Goal: Task Accomplishment & Management: Manage account settings

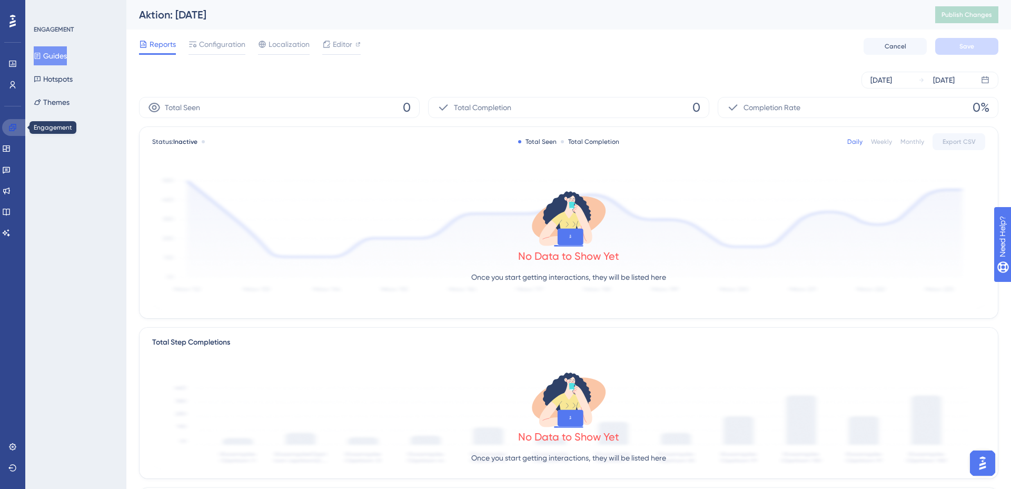
click at [13, 123] on icon at bounding box center [12, 127] width 8 height 8
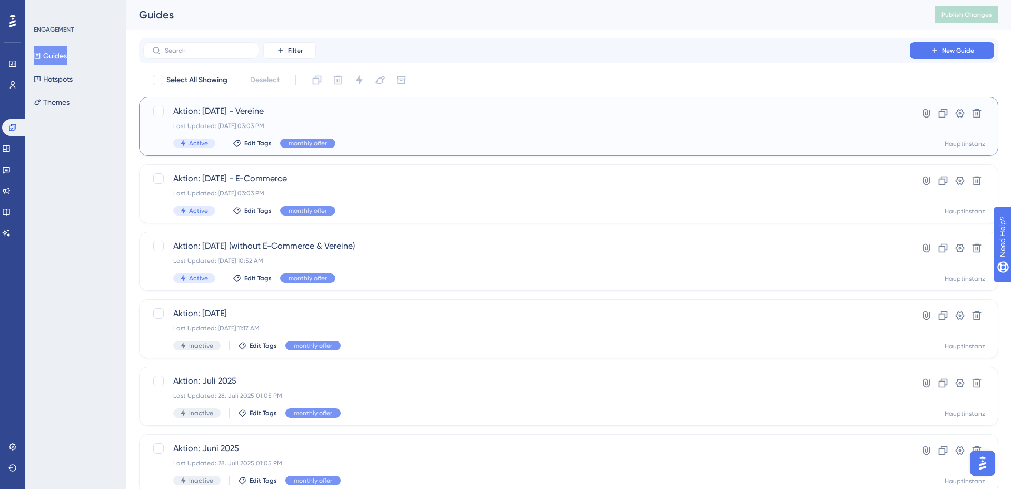
click at [348, 118] on div "Aktion: [DATE] - Vereine Last Updated: [DATE] 03:03 PM Active Edit Tags monthly…" at bounding box center [526, 126] width 707 height 43
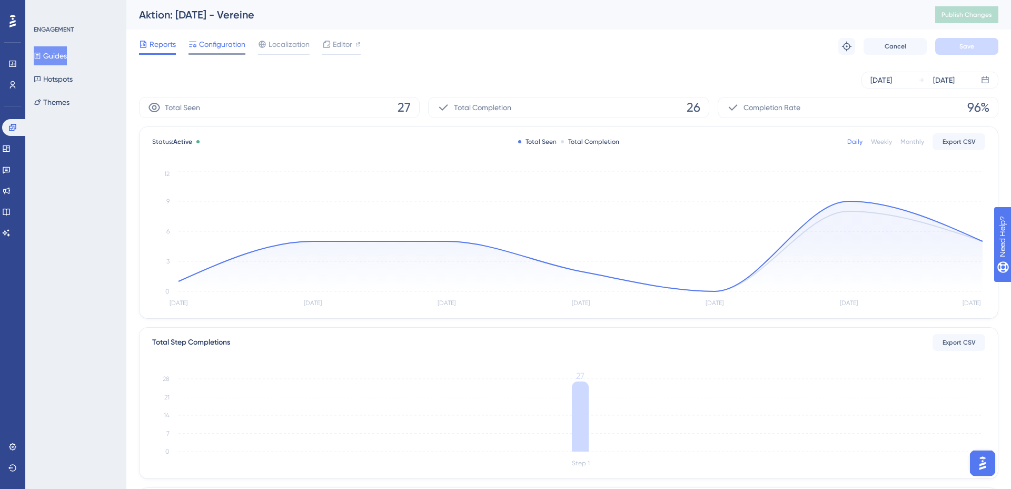
click at [221, 49] on span "Configuration" at bounding box center [222, 44] width 46 height 13
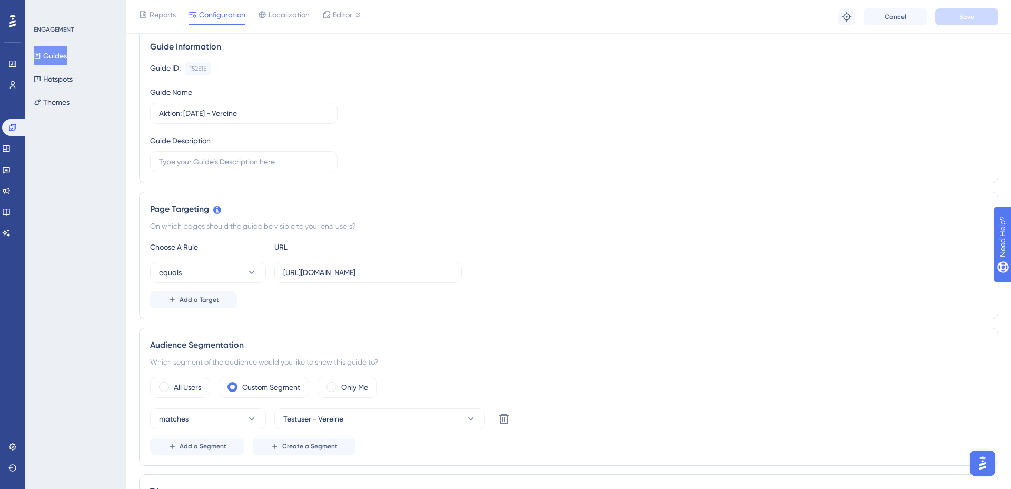
scroll to position [84, 0]
click at [338, 173] on div "Guide Information Guide ID: 152515 Copy Guide Name Aktion: [DATE] - Vereine Gui…" at bounding box center [568, 104] width 859 height 154
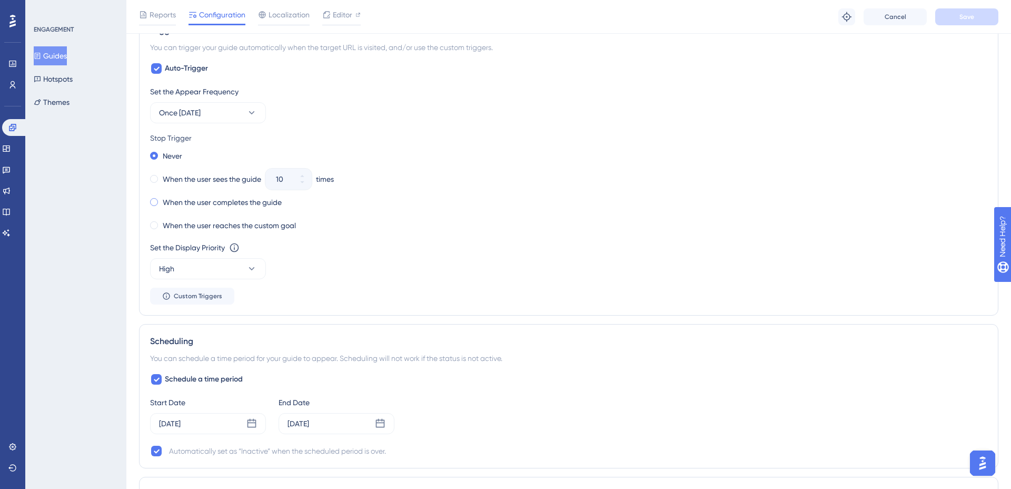
scroll to position [543, 0]
click at [201, 107] on span "Once [DATE]" at bounding box center [180, 111] width 42 height 13
click at [214, 271] on div "Always Always" at bounding box center [207, 269] width 85 height 21
click at [154, 175] on span at bounding box center [154, 177] width 8 height 8
click at [161, 175] on input "radio" at bounding box center [161, 175] width 0 height 0
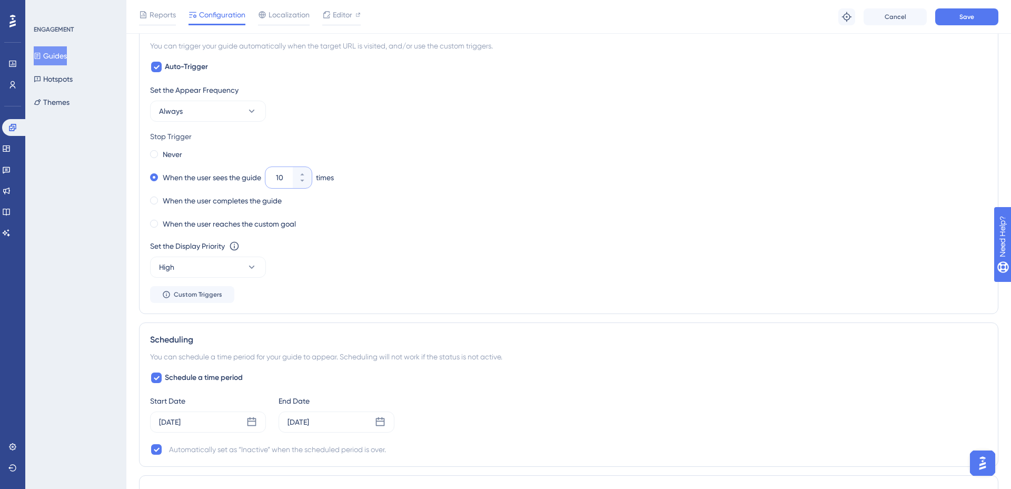
click at [286, 179] on input "10" at bounding box center [283, 177] width 15 height 13
type input "05"
click at [421, 208] on div "Never When the user sees the guide 05 times When the user completes the guide W…" at bounding box center [568, 189] width 837 height 84
click at [965, 18] on span "Save" at bounding box center [966, 17] width 15 height 8
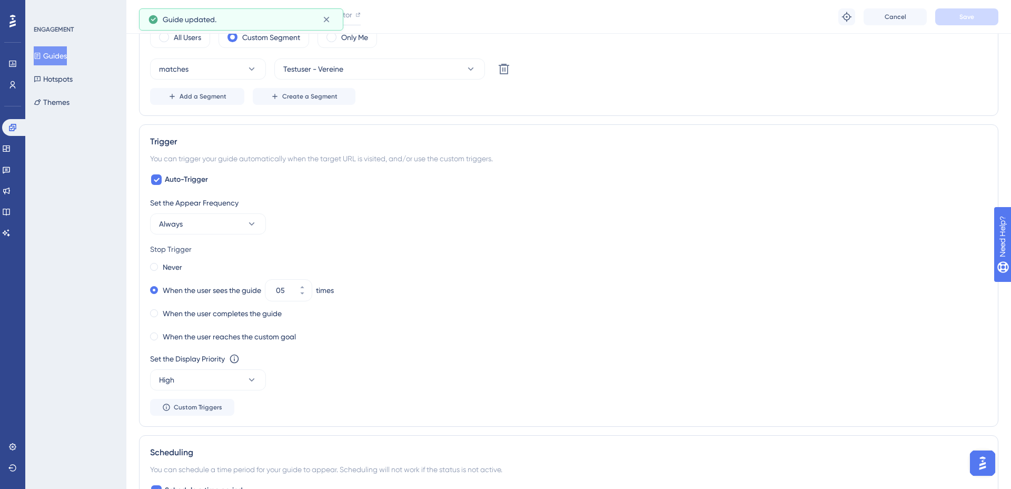
scroll to position [0, 0]
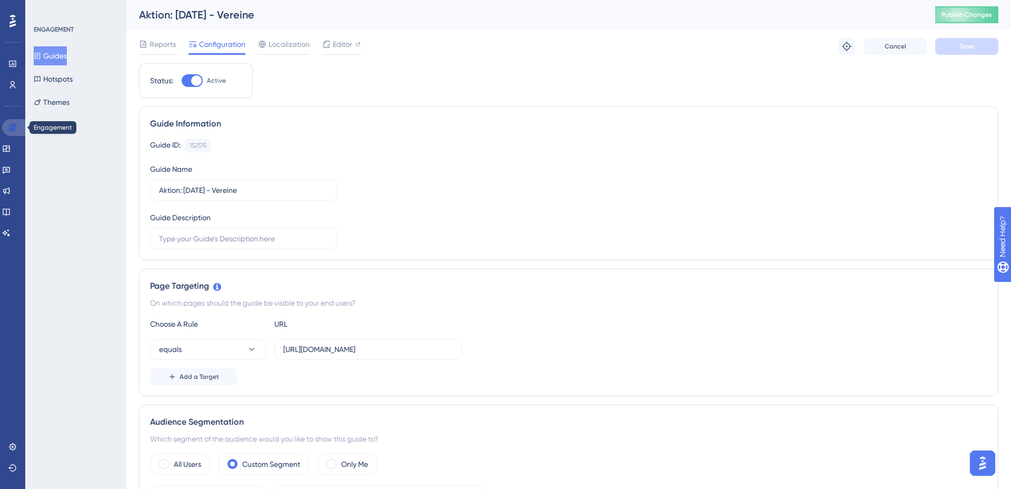
click at [11, 130] on icon at bounding box center [12, 127] width 8 height 8
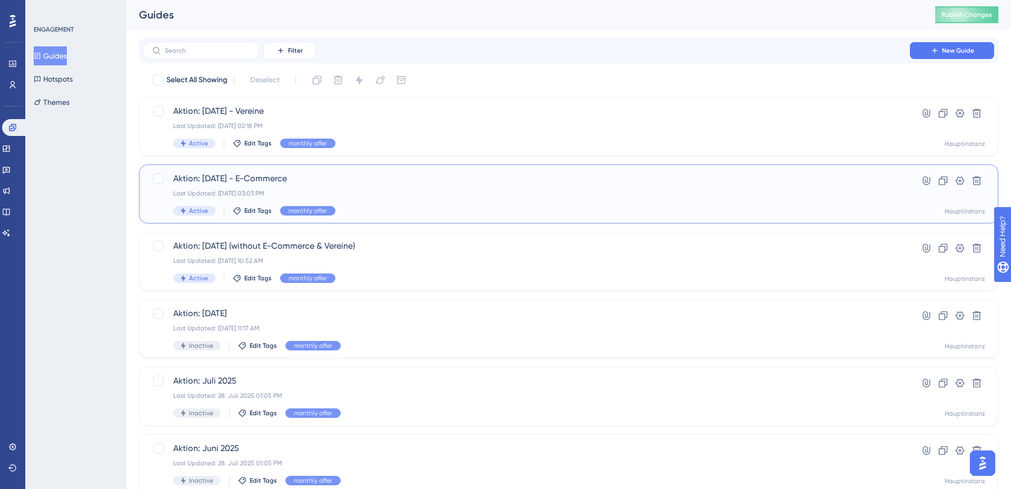
click at [312, 182] on span "Aktion: [DATE] - E-Commerce" at bounding box center [526, 178] width 707 height 13
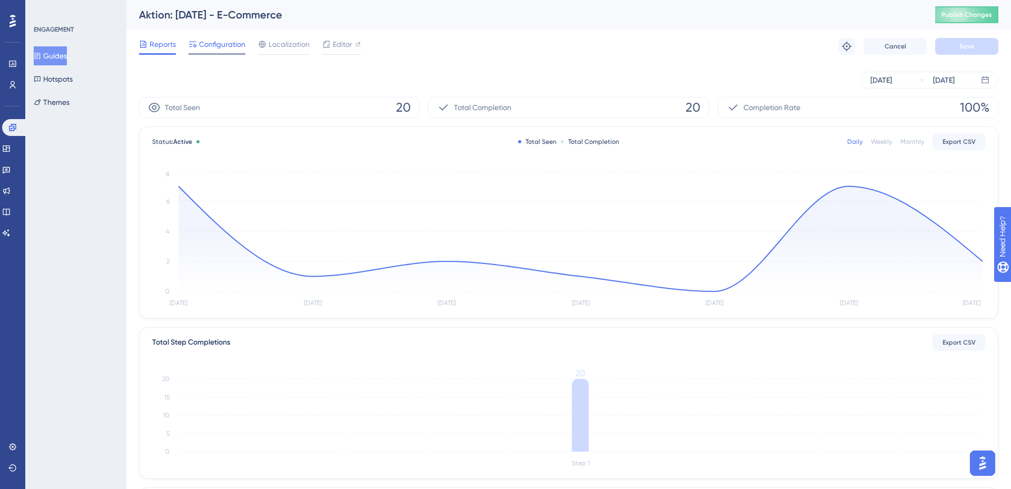
click at [210, 42] on span "Configuration" at bounding box center [222, 44] width 46 height 13
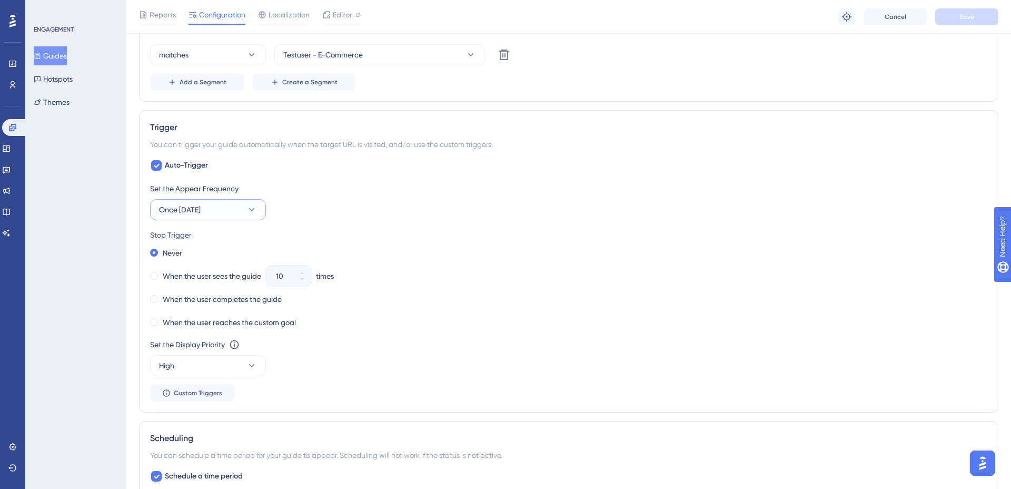
click at [218, 209] on button "Once [DATE]" at bounding box center [208, 209] width 116 height 21
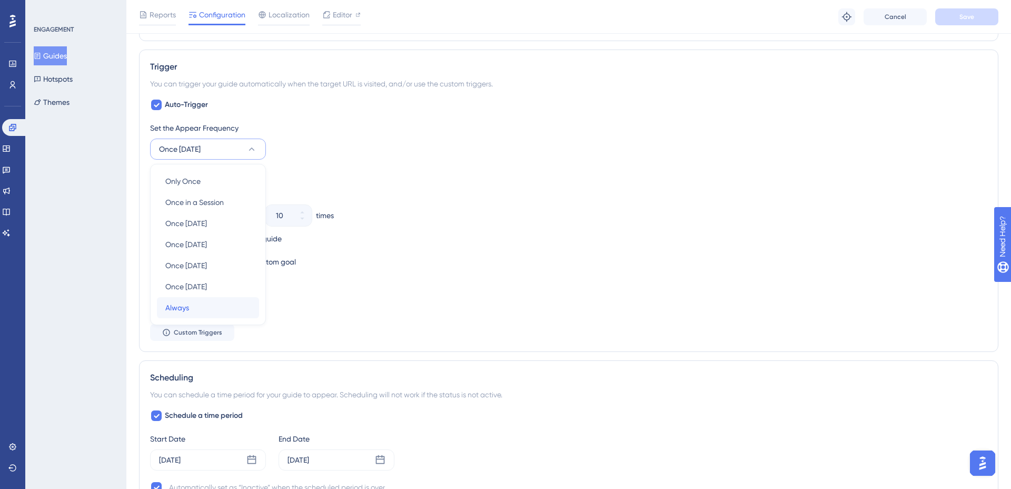
click at [204, 305] on div "Always Always" at bounding box center [207, 307] width 85 height 21
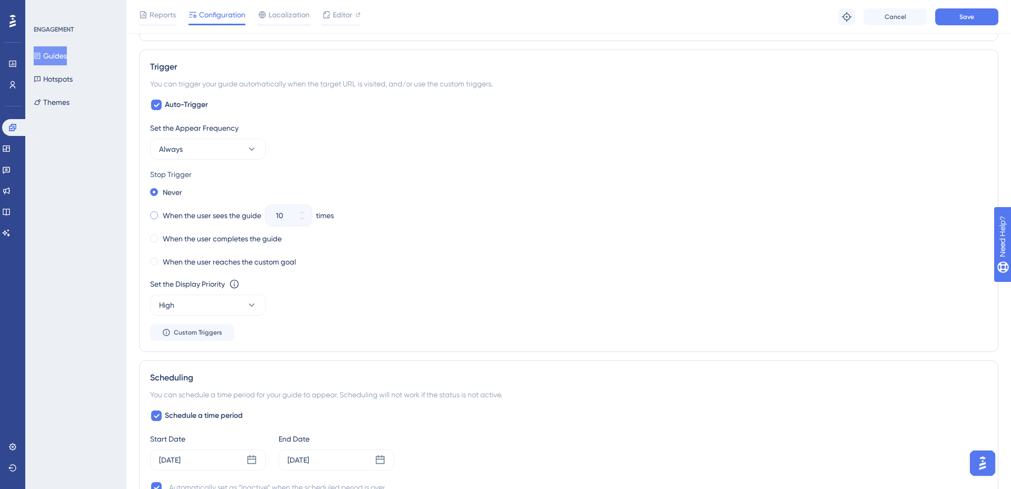
click at [160, 214] on div "When the user sees the guide" at bounding box center [205, 215] width 111 height 15
click at [310, 222] on button "10" at bounding box center [302, 220] width 19 height 11
click at [310, 222] on button "9" at bounding box center [302, 220] width 19 height 11
click at [310, 222] on button "8" at bounding box center [302, 220] width 19 height 11
click at [310, 222] on button "7" at bounding box center [302, 220] width 19 height 11
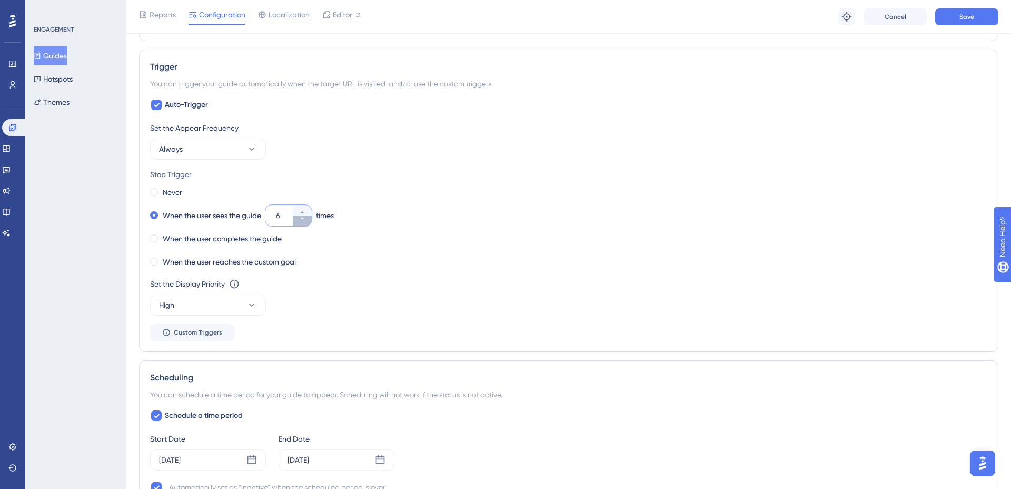
click at [310, 222] on button "6" at bounding box center [302, 220] width 19 height 11
click at [310, 222] on button "5" at bounding box center [302, 220] width 19 height 11
click at [302, 214] on icon at bounding box center [302, 212] width 6 height 6
type input "5"
click at [982, 19] on button "Save" at bounding box center [966, 16] width 63 height 17
